Goal: Information Seeking & Learning: Learn about a topic

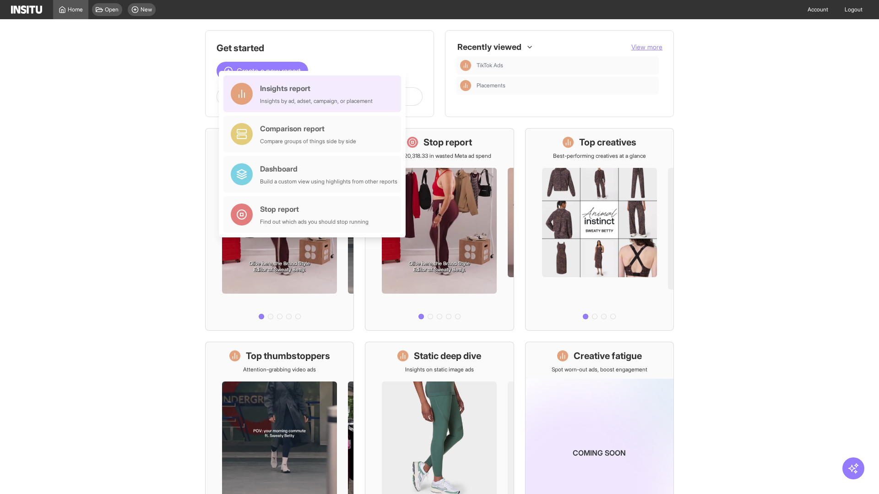
click at [314, 94] on div "Insights report Insights by ad, adset, campaign, or placement" at bounding box center [316, 94] width 113 height 22
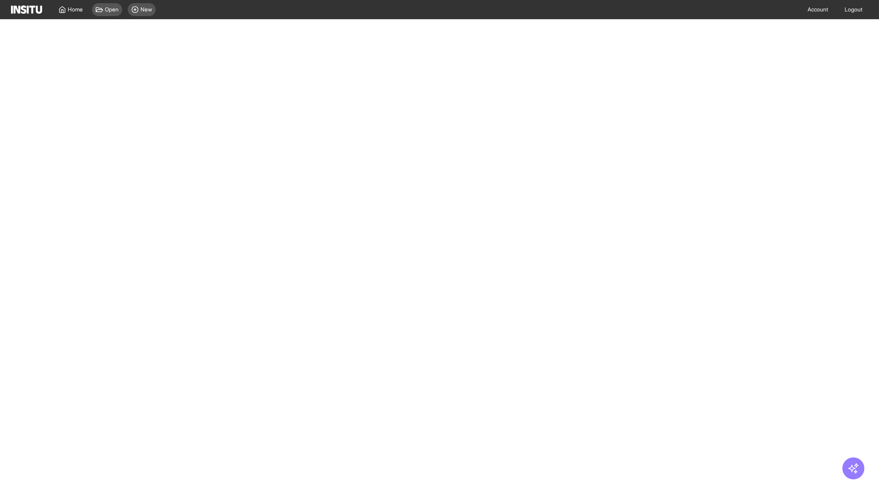
select select "**"
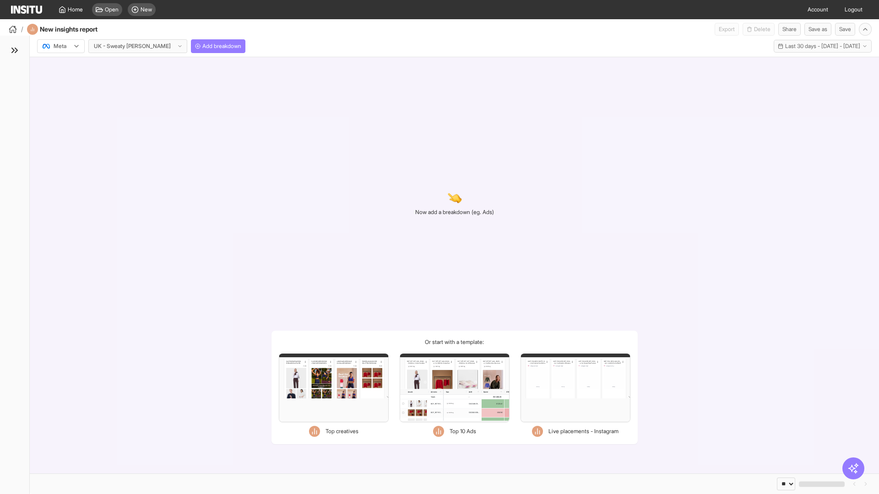
click at [61, 46] on div at bounding box center [55, 46] width 26 height 9
click at [63, 81] on span "TikTok" at bounding box center [62, 81] width 16 height 8
